Goal: Information Seeking & Learning: Learn about a topic

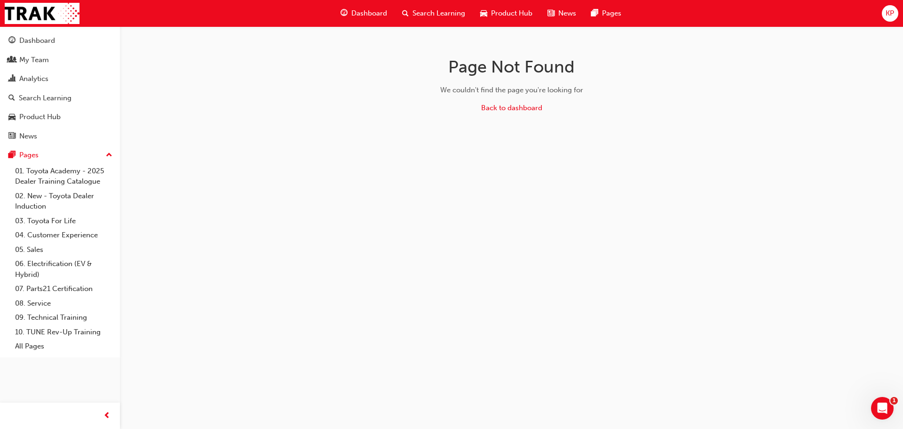
click at [72, 98] on div "Search Learning" at bounding box center [59, 98] width 103 height 12
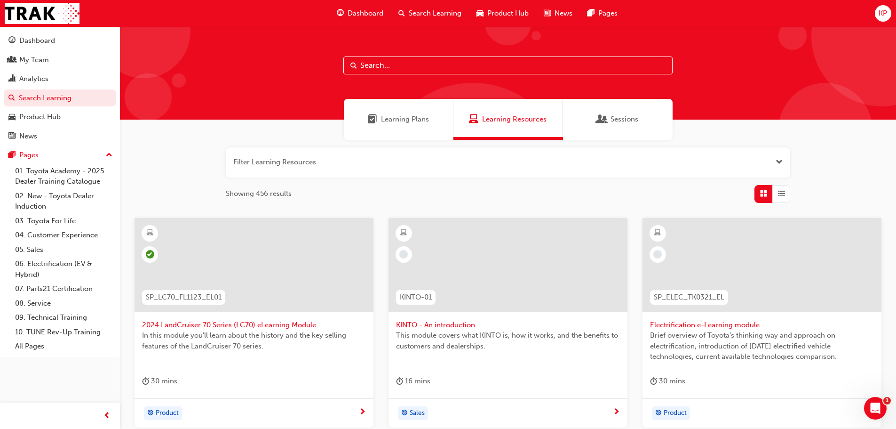
click at [374, 58] on input "text" at bounding box center [507, 65] width 329 height 18
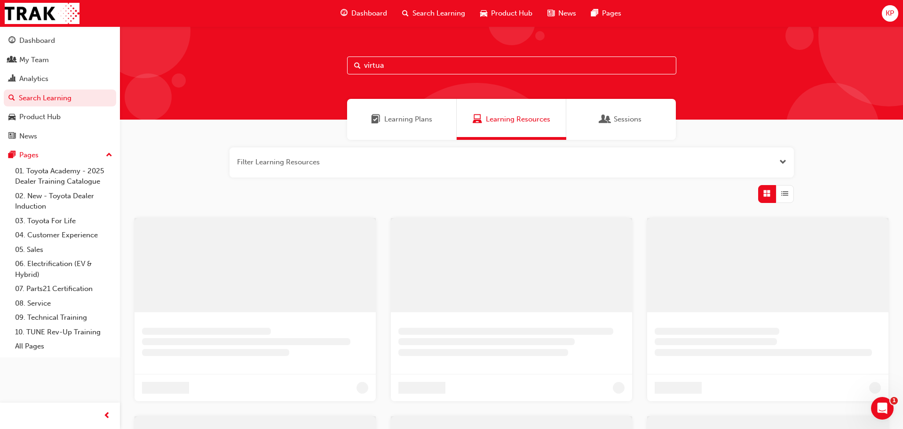
type input "virtual"
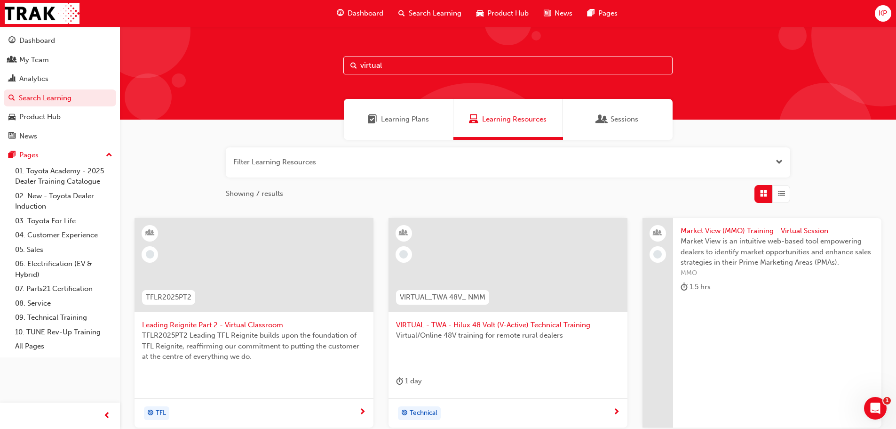
drag, startPoint x: 394, startPoint y: 66, endPoint x: 287, endPoint y: 84, distance: 108.8
click at [288, 84] on div "virtual" at bounding box center [508, 72] width 776 height 93
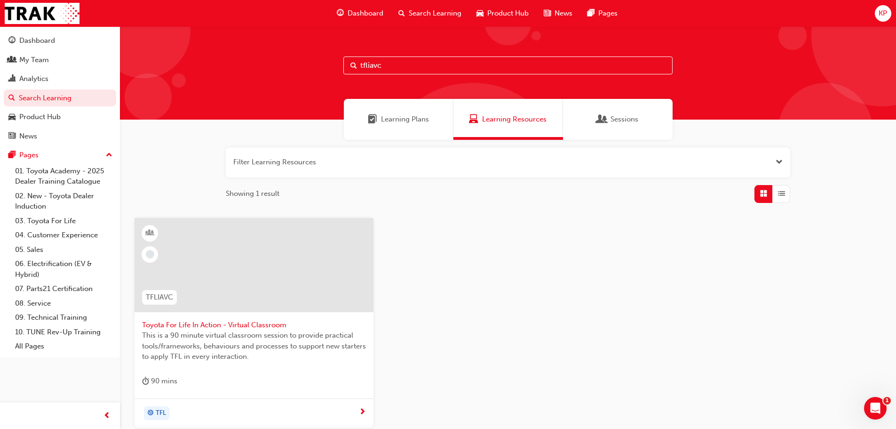
scroll to position [47, 0]
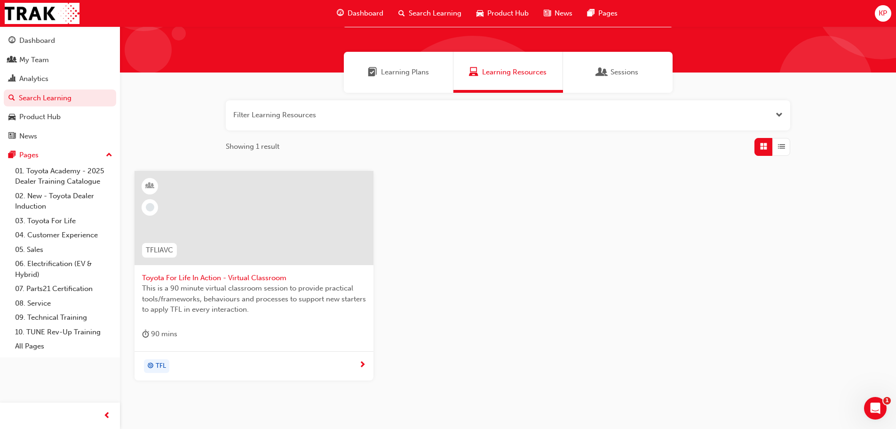
type input "tfliavc"
click at [267, 291] on span "This is a 90 minute virtual classroom session to provide practical tools/framew…" at bounding box center [254, 299] width 224 height 32
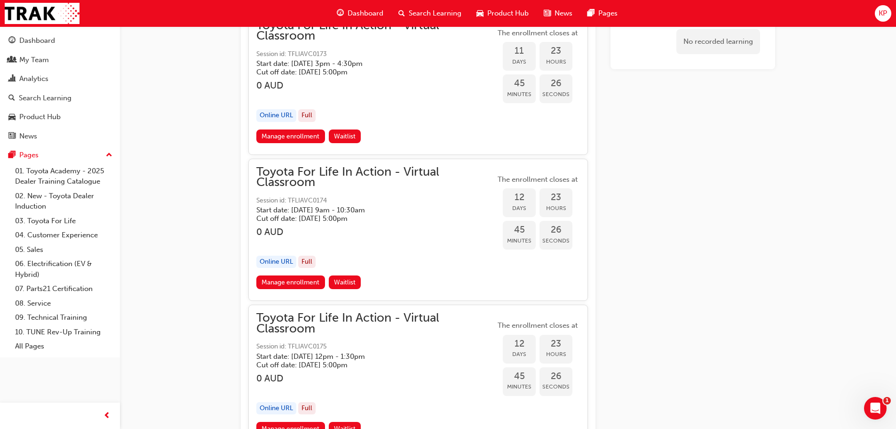
scroll to position [3283, 0]
